Goal: Find specific page/section: Find specific page/section

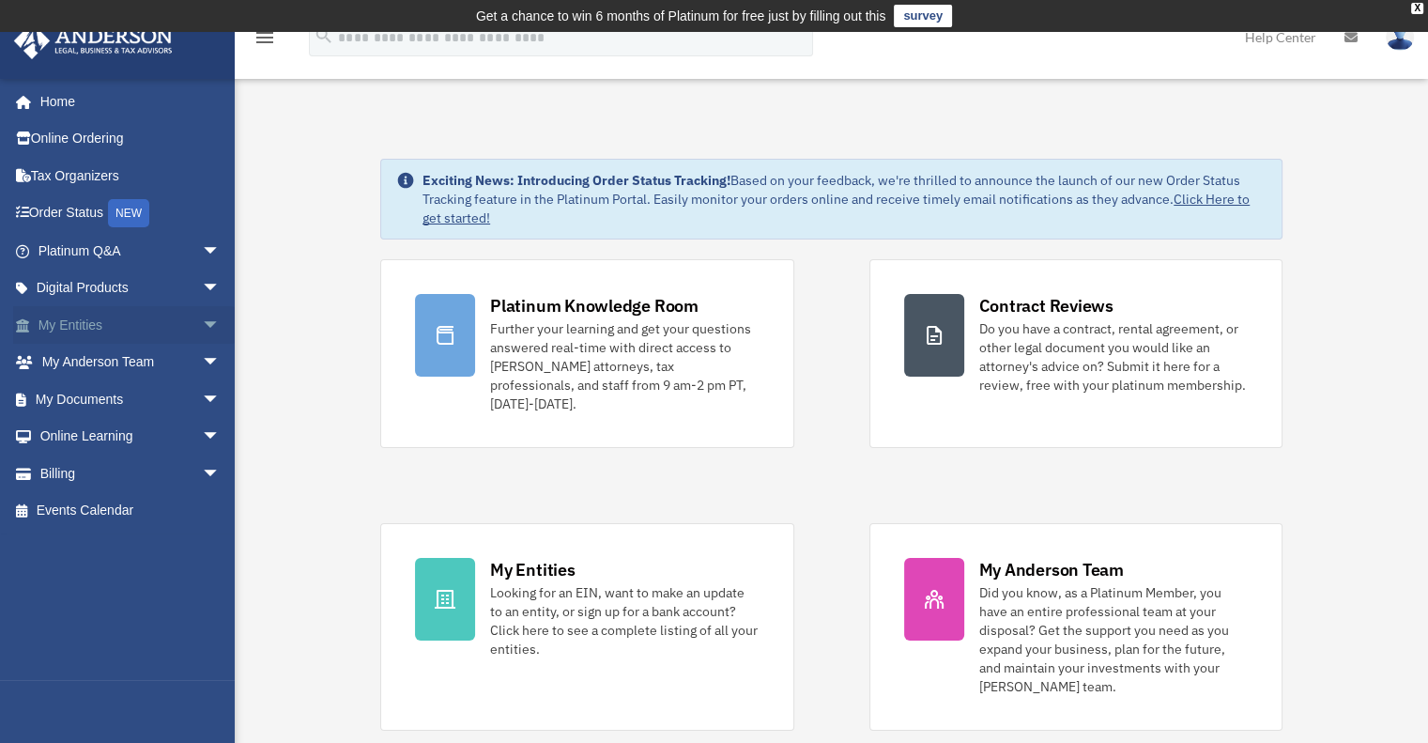
click at [202, 321] on span "arrow_drop_down" at bounding box center [221, 325] width 38 height 39
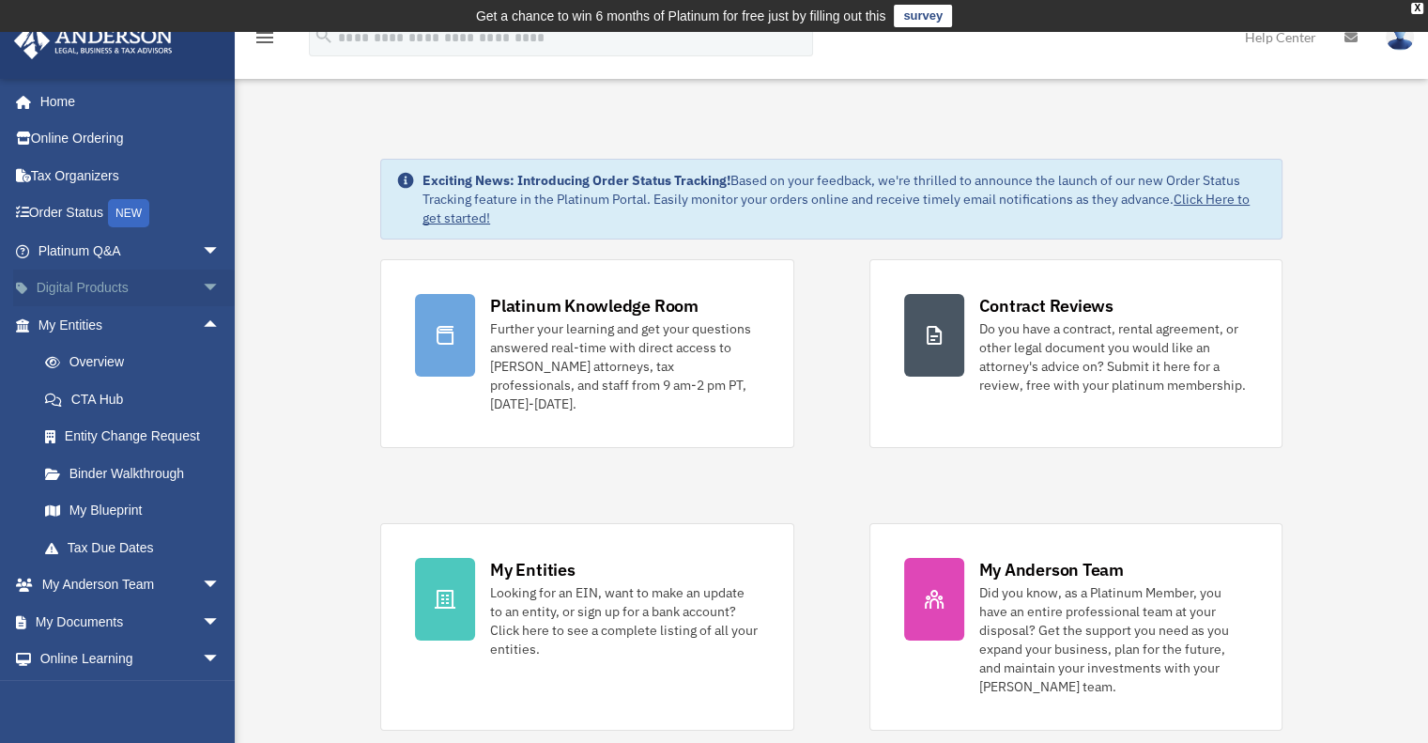
click at [202, 289] on span "arrow_drop_down" at bounding box center [221, 289] width 38 height 39
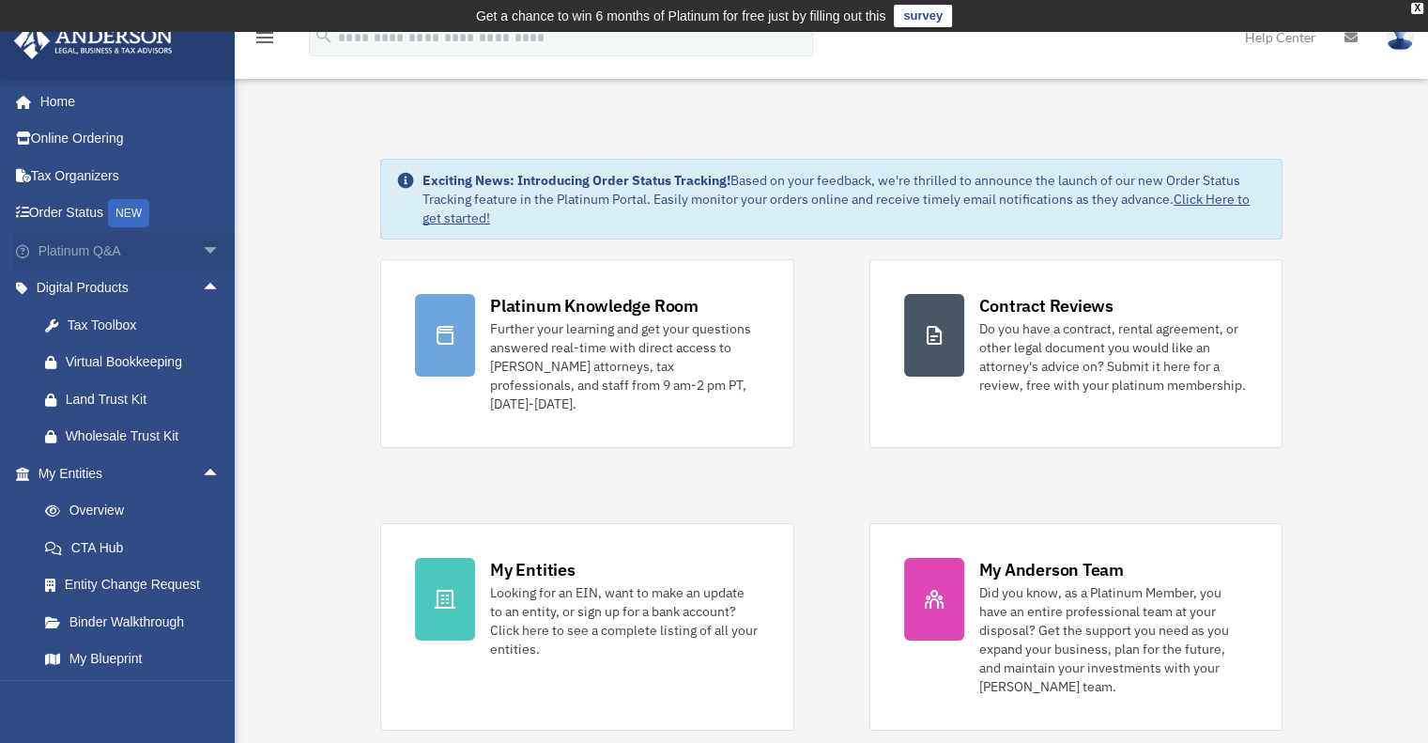
click at [202, 252] on span "arrow_drop_down" at bounding box center [221, 251] width 38 height 39
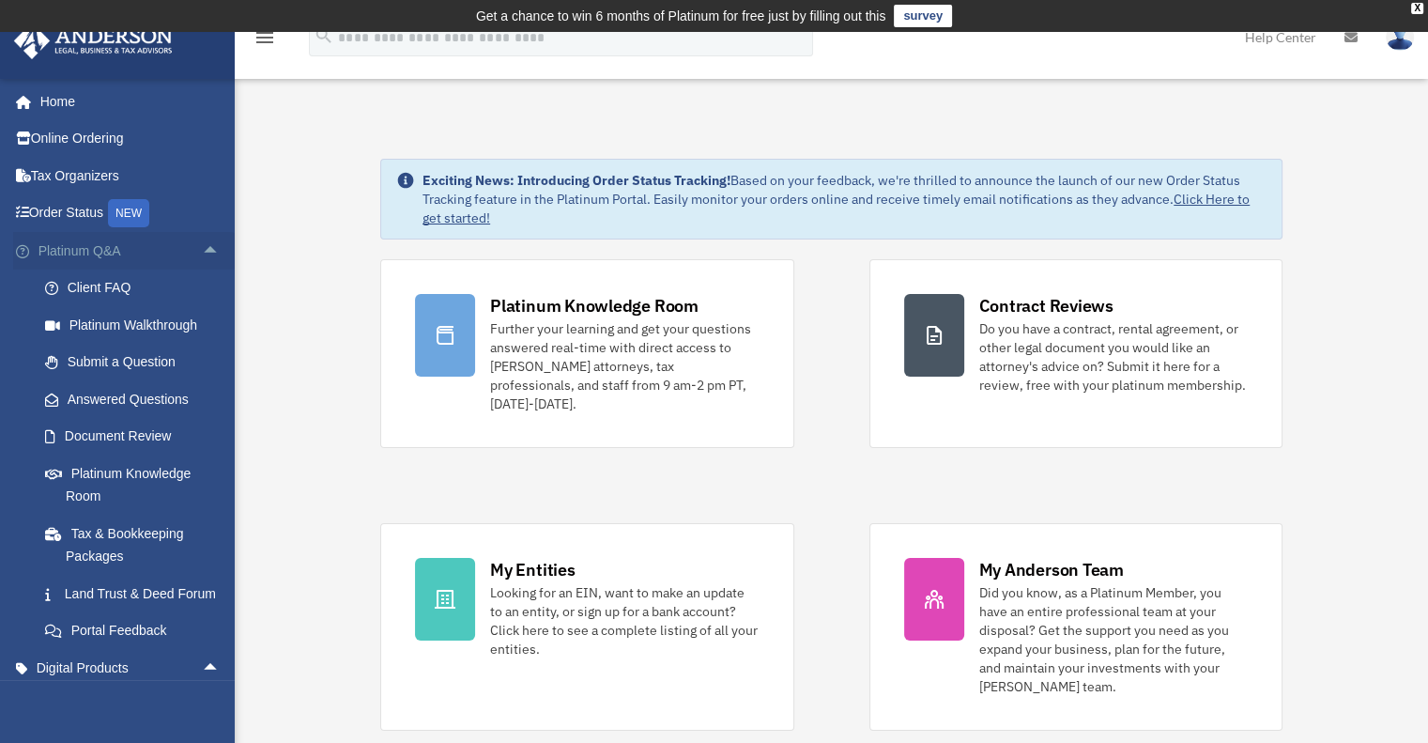
click at [202, 248] on span "arrow_drop_up" at bounding box center [221, 251] width 38 height 39
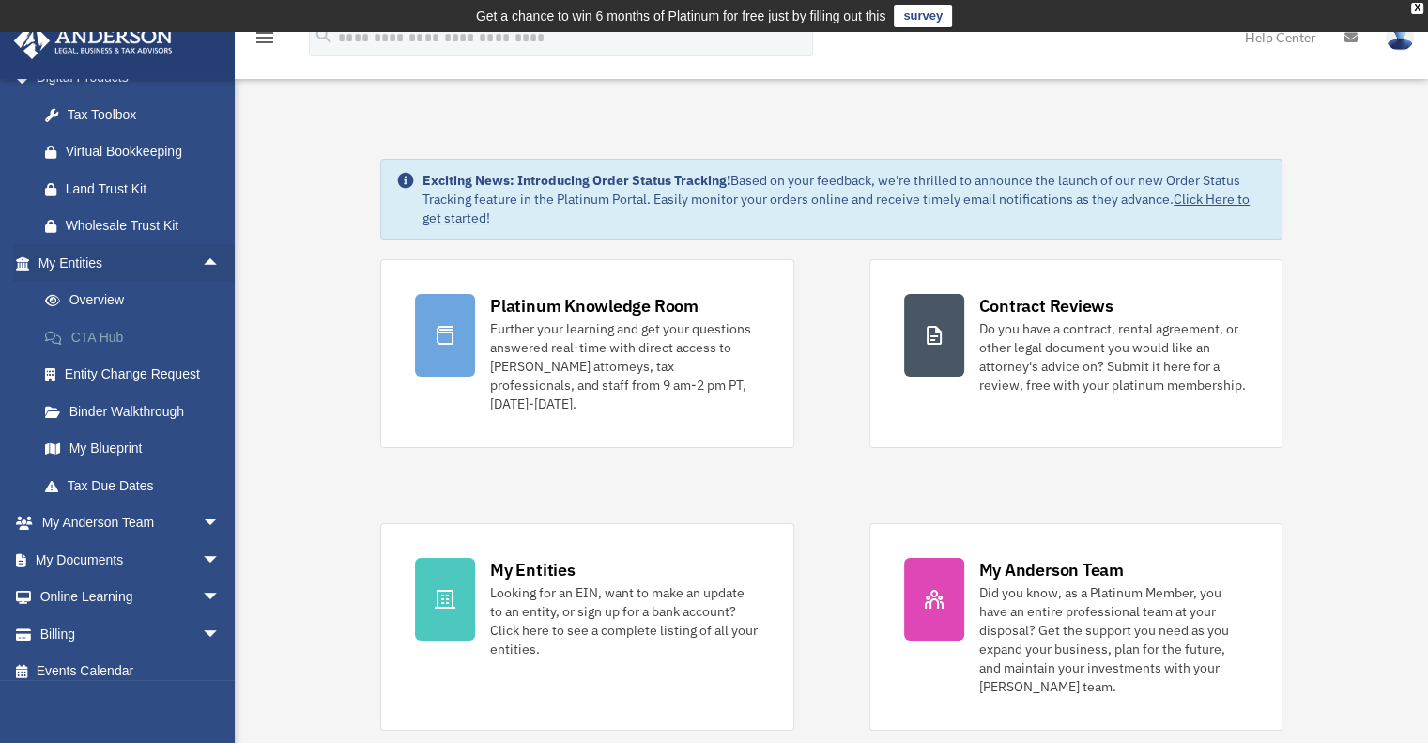
scroll to position [224, 0]
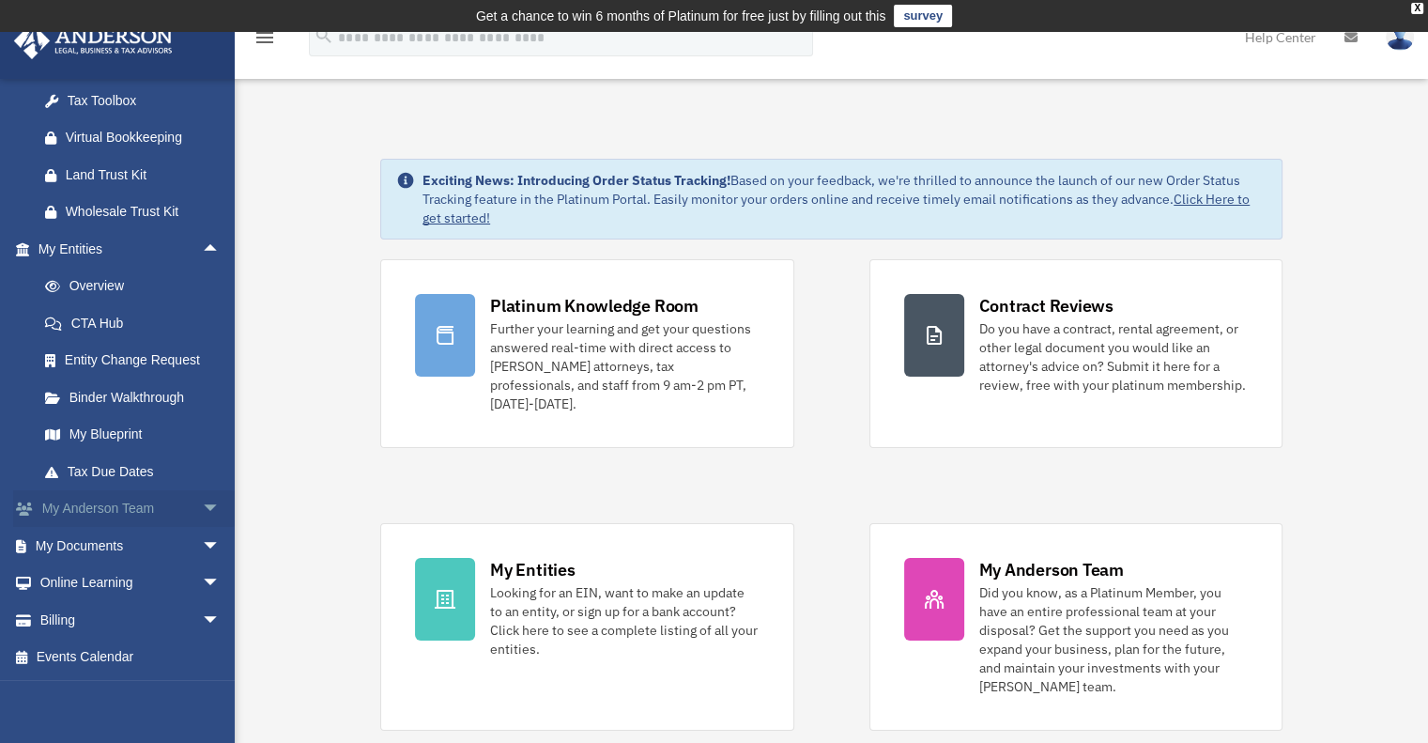
click at [202, 507] on span "arrow_drop_down" at bounding box center [221, 509] width 38 height 39
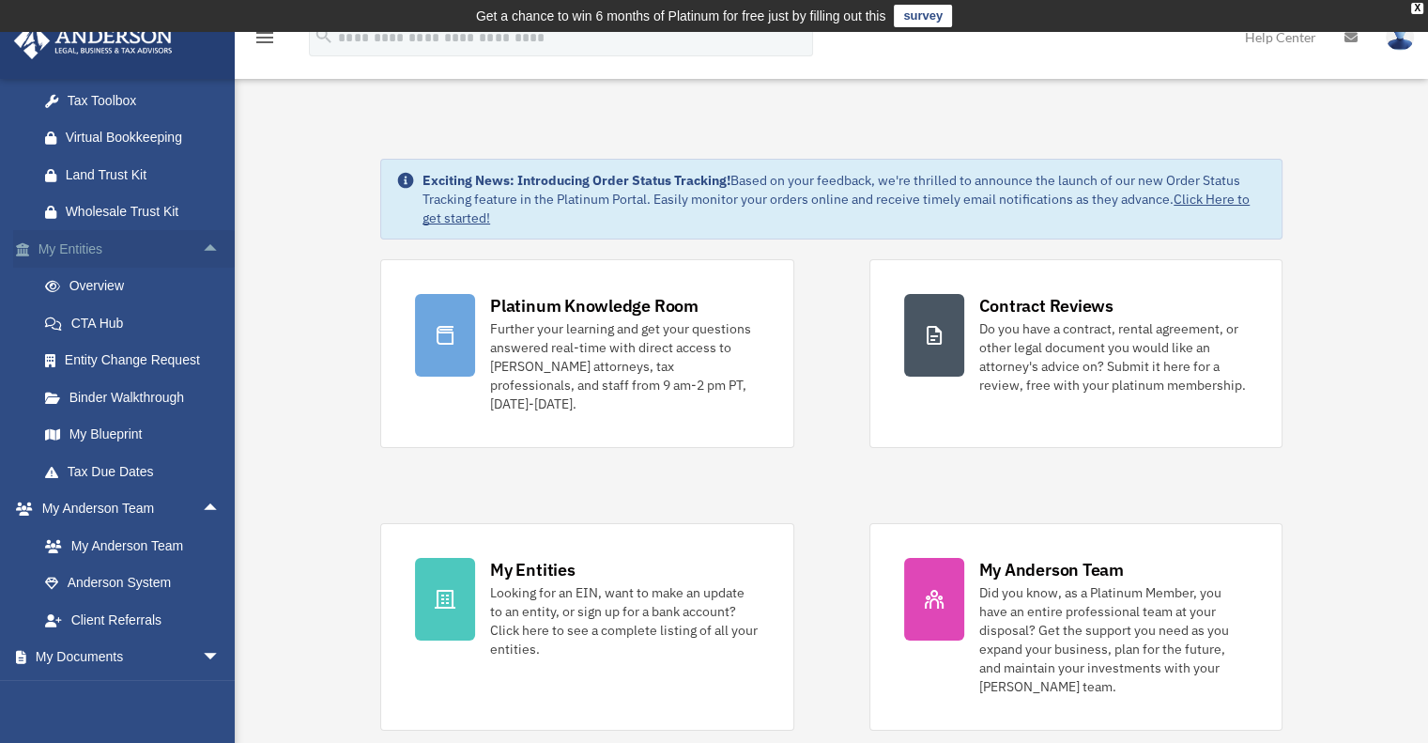
click at [202, 247] on span "arrow_drop_up" at bounding box center [221, 249] width 38 height 39
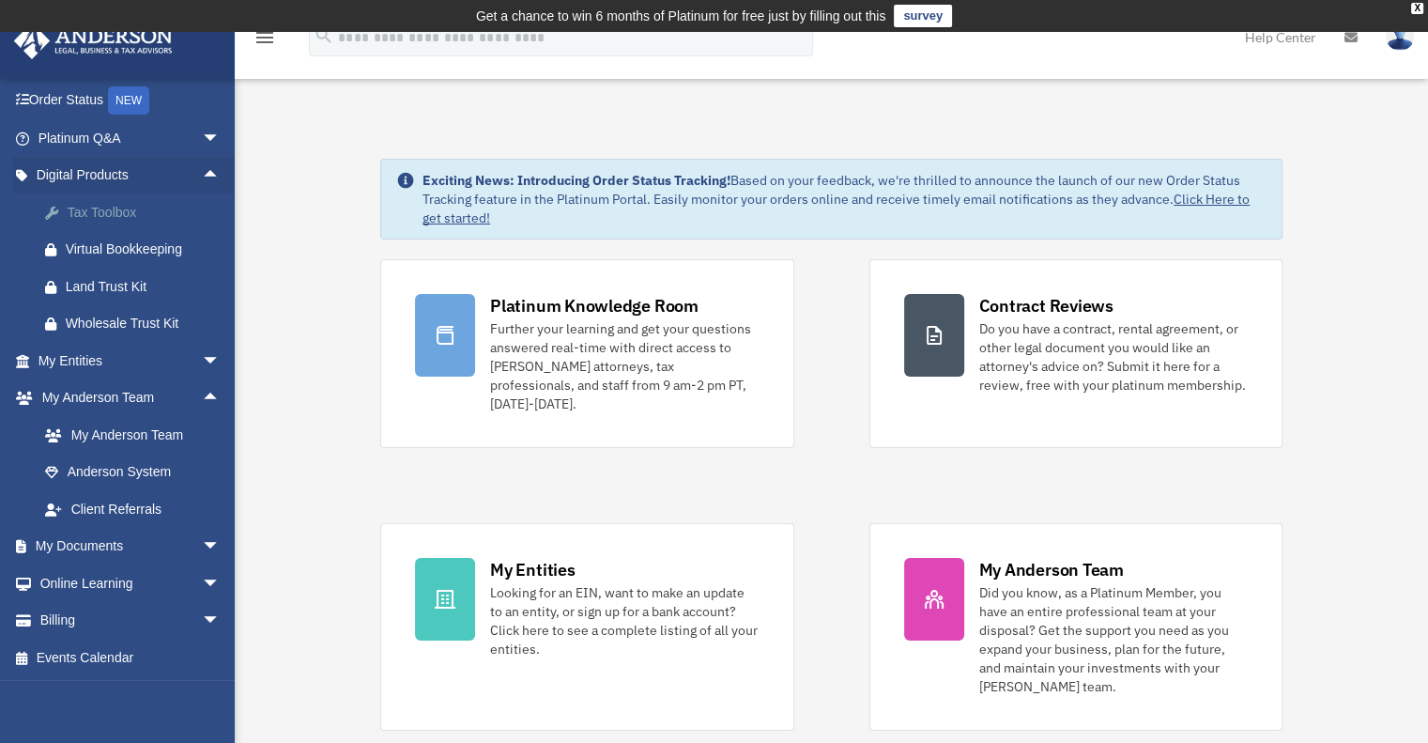
click at [112, 217] on div "Tax Toolbox" at bounding box center [146, 212] width 160 height 23
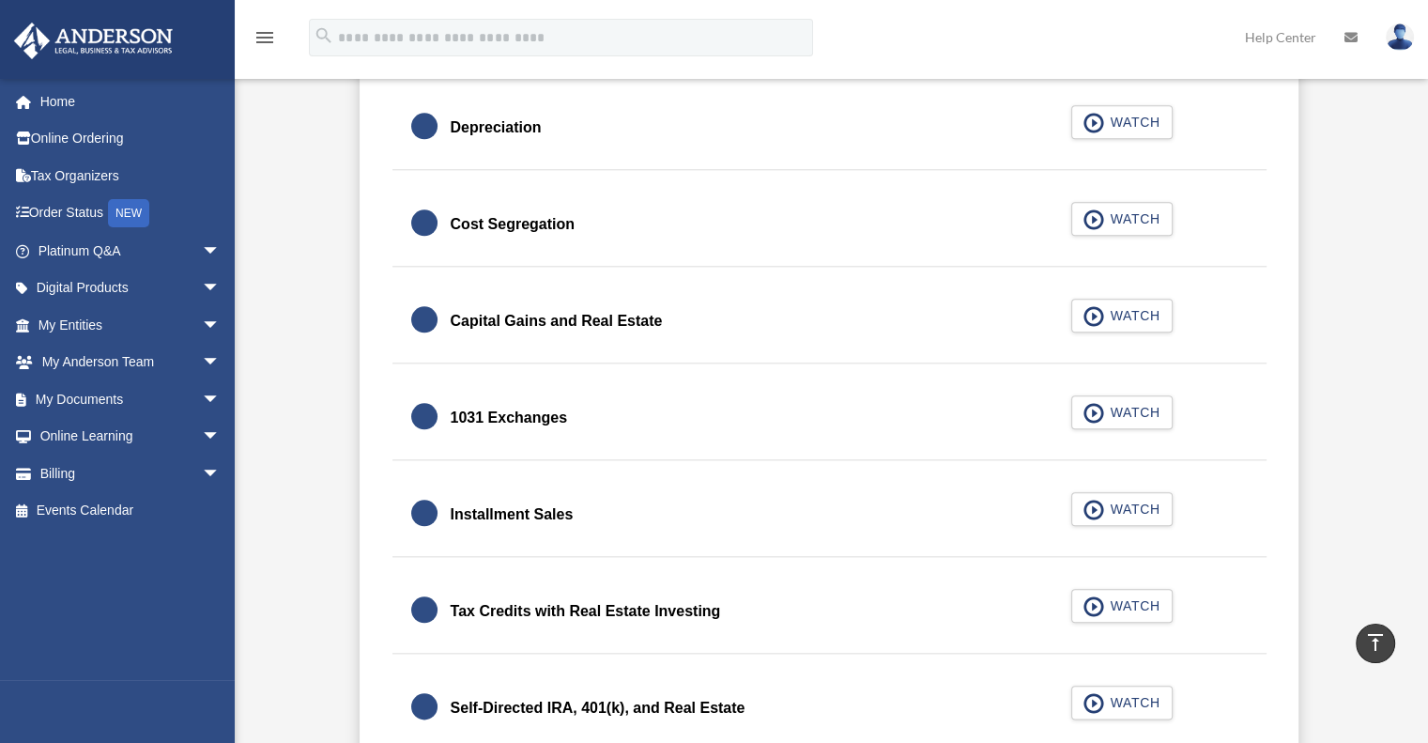
scroll to position [1971, 0]
click at [210, 245] on span "arrow_drop_down" at bounding box center [221, 251] width 38 height 39
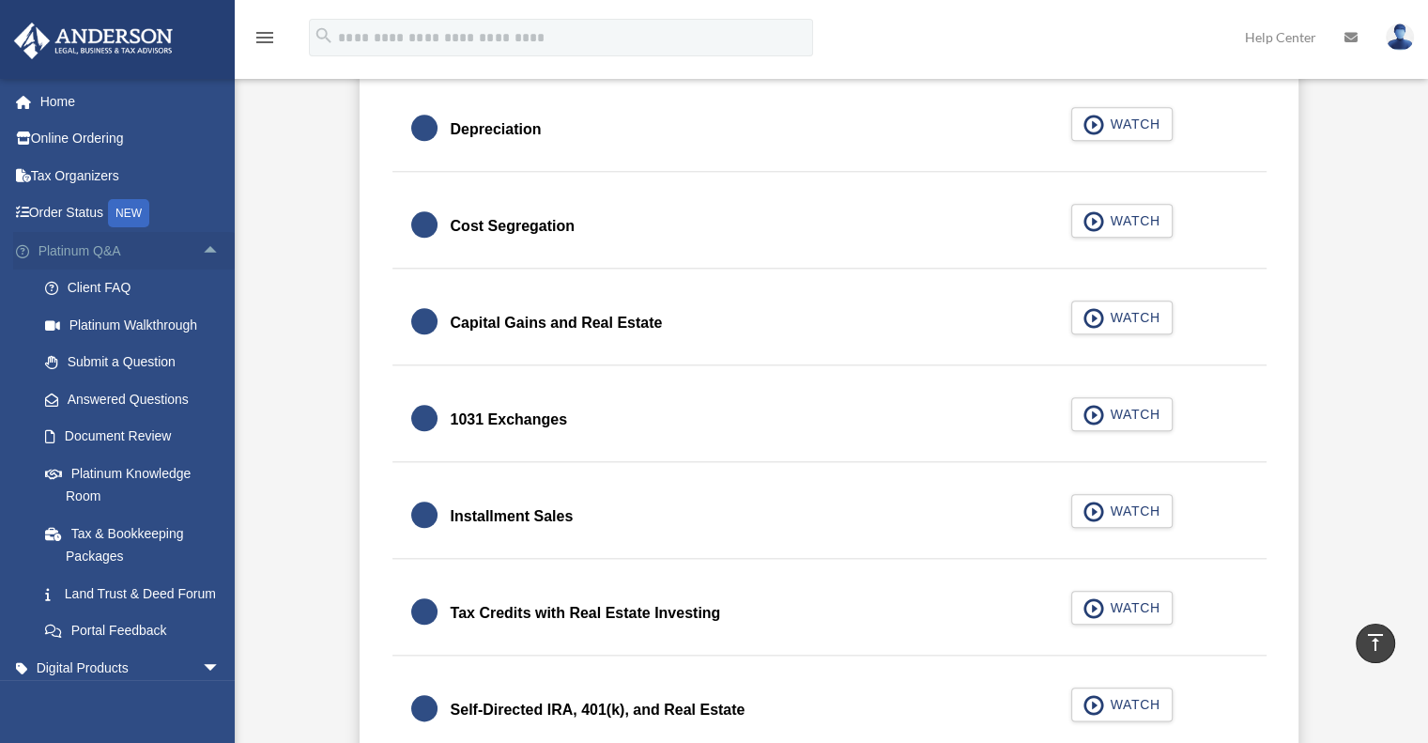
click at [210, 244] on span "arrow_drop_up" at bounding box center [221, 251] width 38 height 39
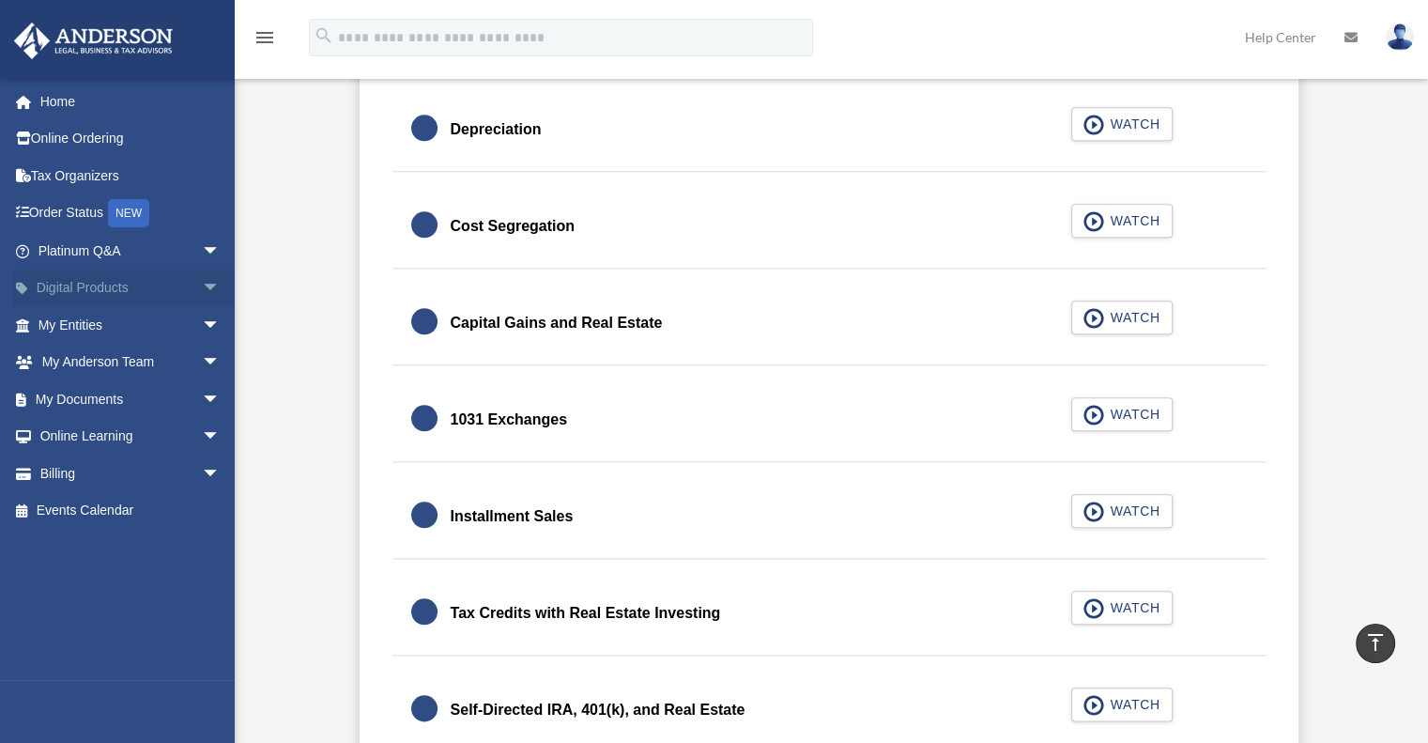
click at [203, 285] on span "arrow_drop_down" at bounding box center [221, 289] width 38 height 39
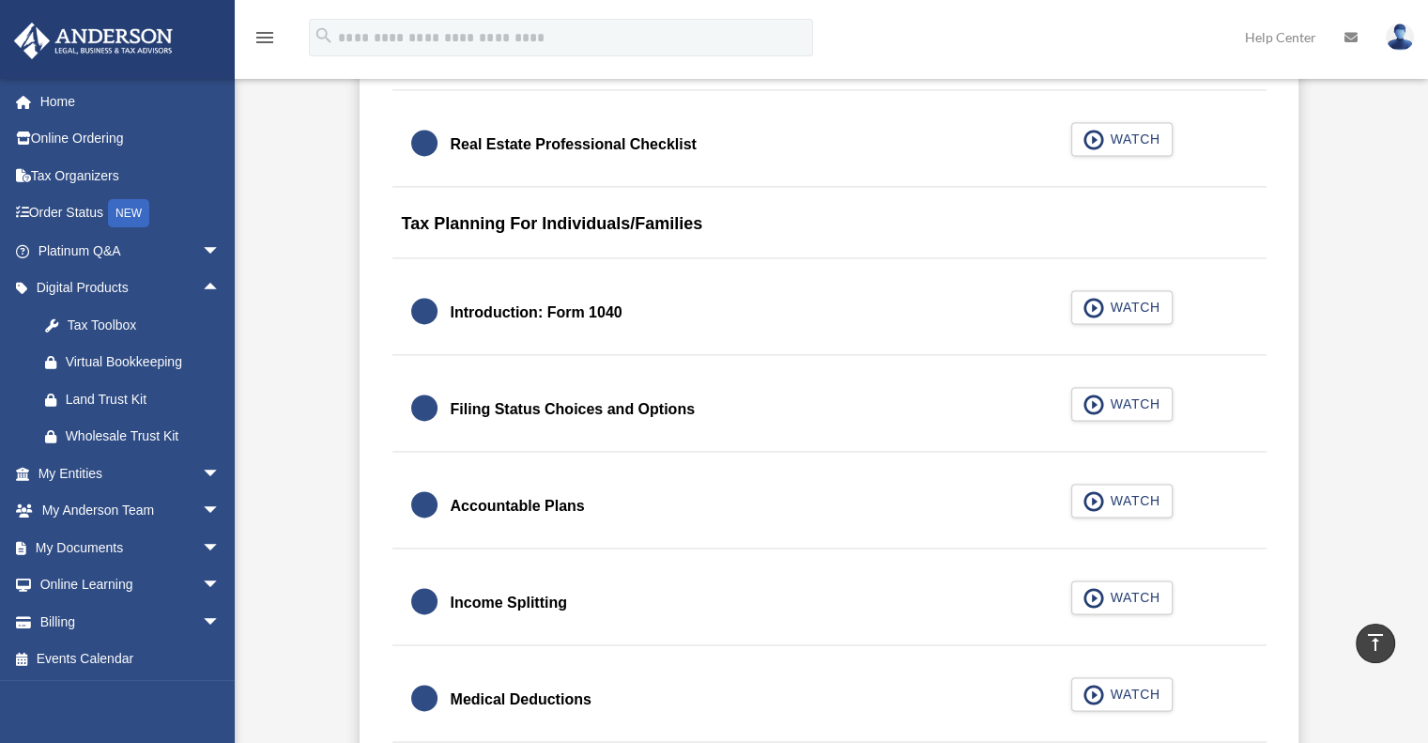
scroll to position [2723, 0]
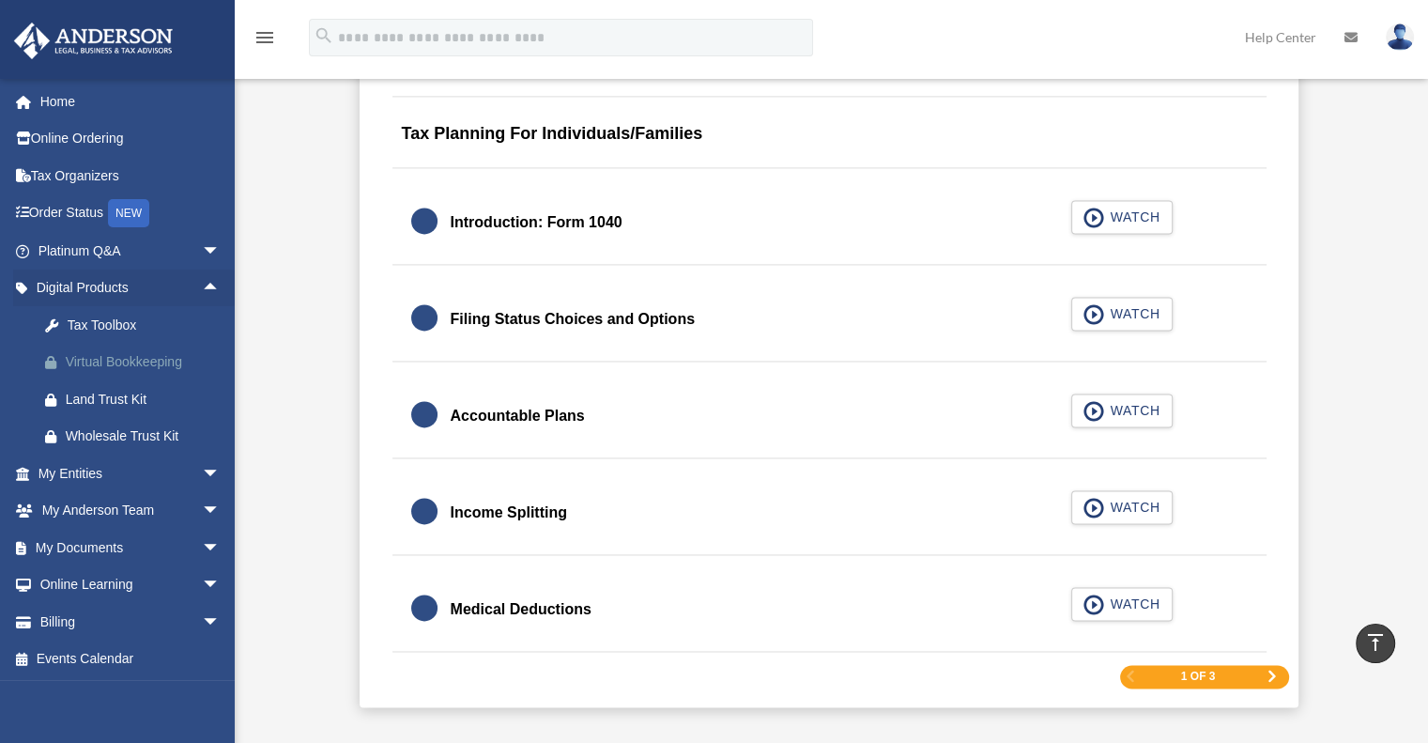
click at [111, 360] on div "Virtual Bookkeeping" at bounding box center [146, 361] width 160 height 23
